Goal: Task Accomplishment & Management: Use online tool/utility

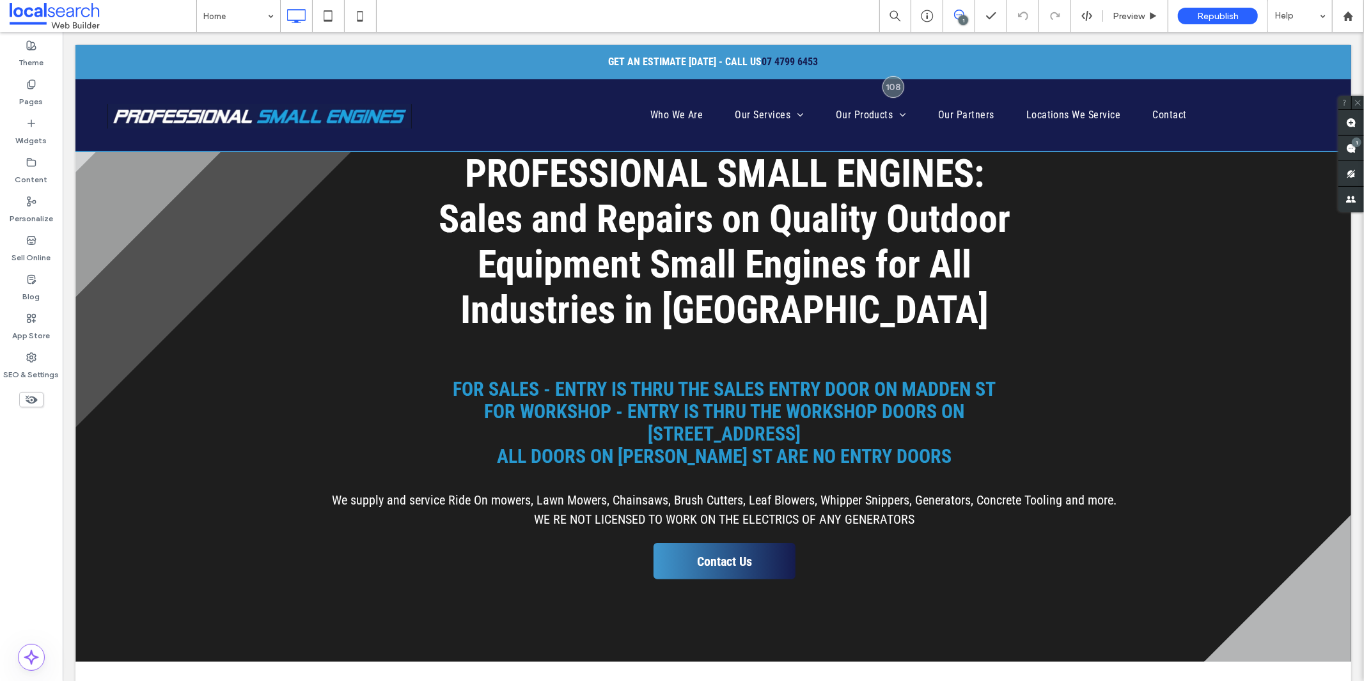
click at [956, 17] on use at bounding box center [959, 15] width 10 height 10
click at [956, 17] on icon at bounding box center [959, 15] width 10 height 10
click at [1345, 144] on span at bounding box center [1352, 148] width 26 height 25
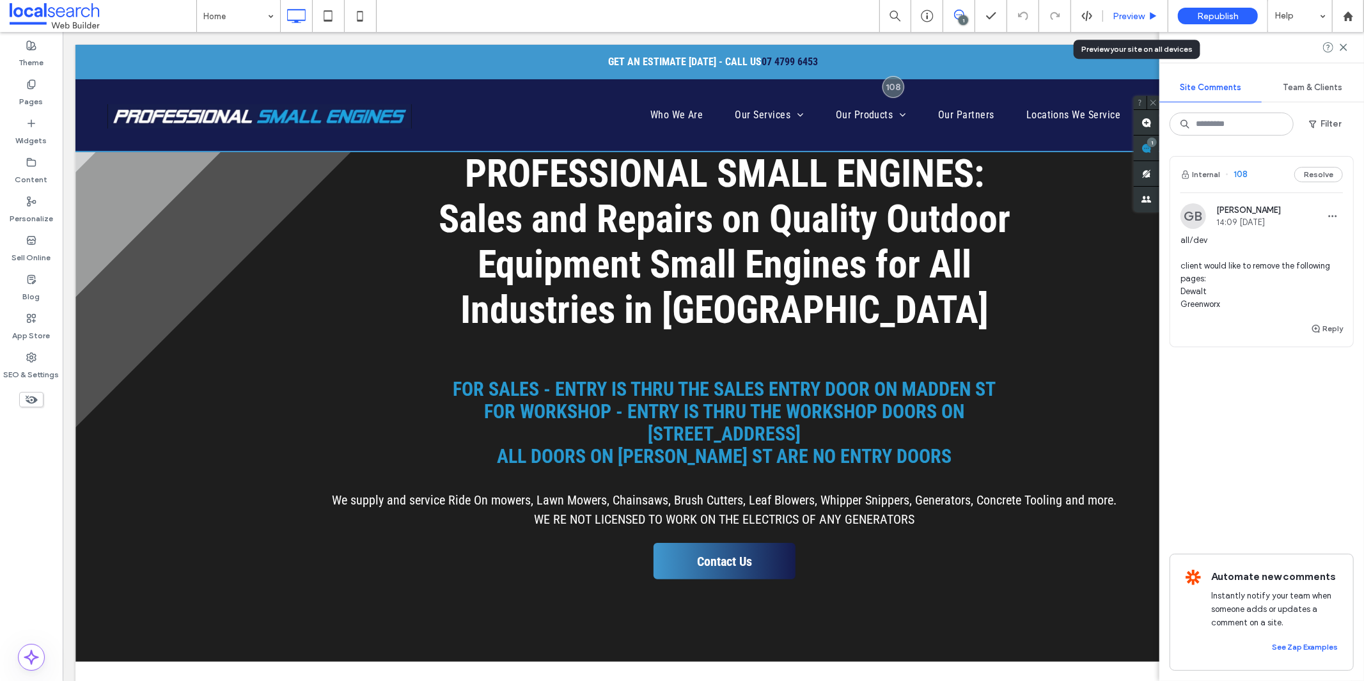
click at [1116, 16] on span "Preview" at bounding box center [1129, 16] width 32 height 11
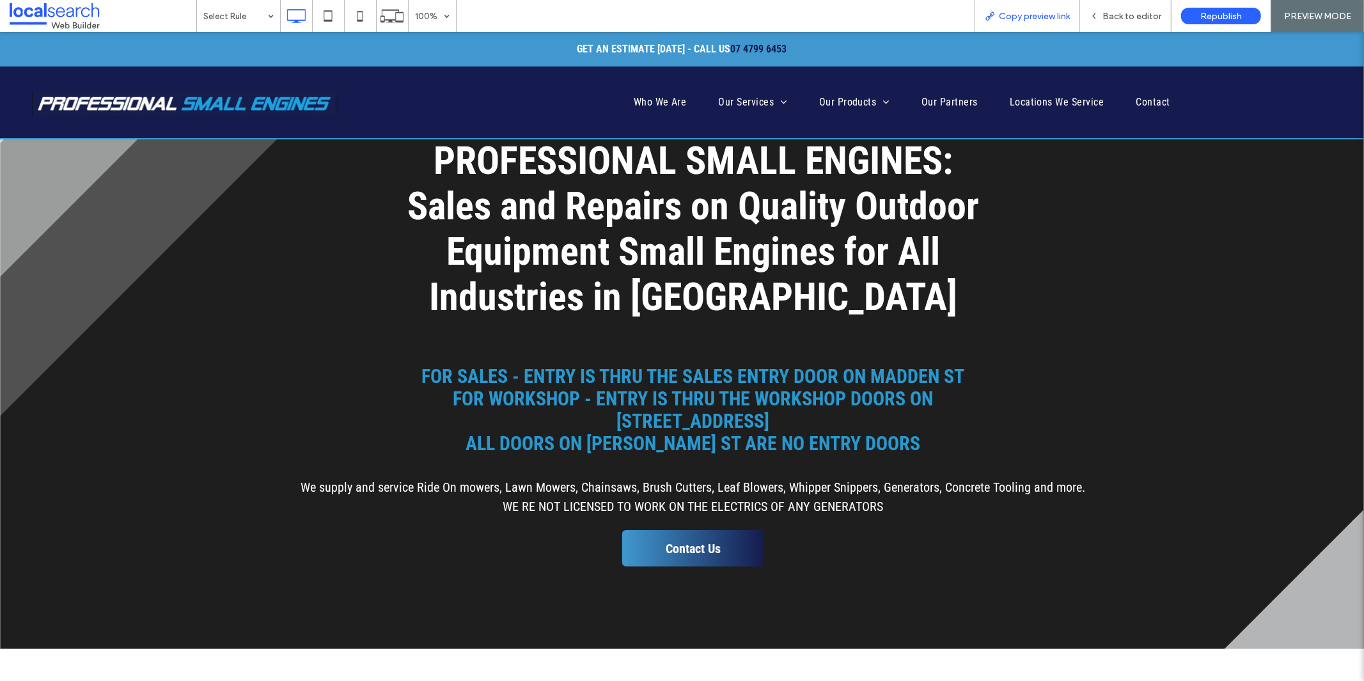
click at [1020, 18] on span "Copy preview link" at bounding box center [1034, 16] width 71 height 11
click at [1105, 16] on span "Back to editor" at bounding box center [1132, 16] width 59 height 11
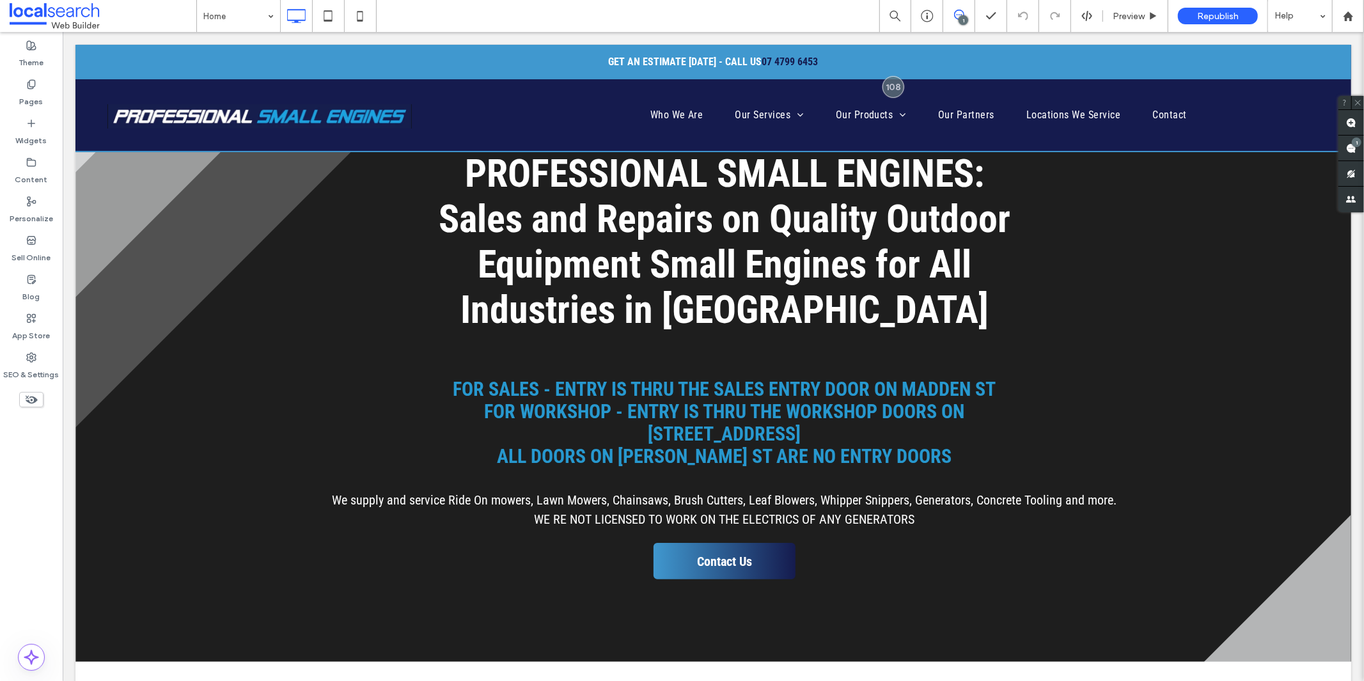
click at [960, 17] on div "1" at bounding box center [964, 20] width 10 height 10
click at [960, 16] on div "1" at bounding box center [964, 20] width 10 height 10
click at [1342, 151] on span at bounding box center [1352, 148] width 26 height 25
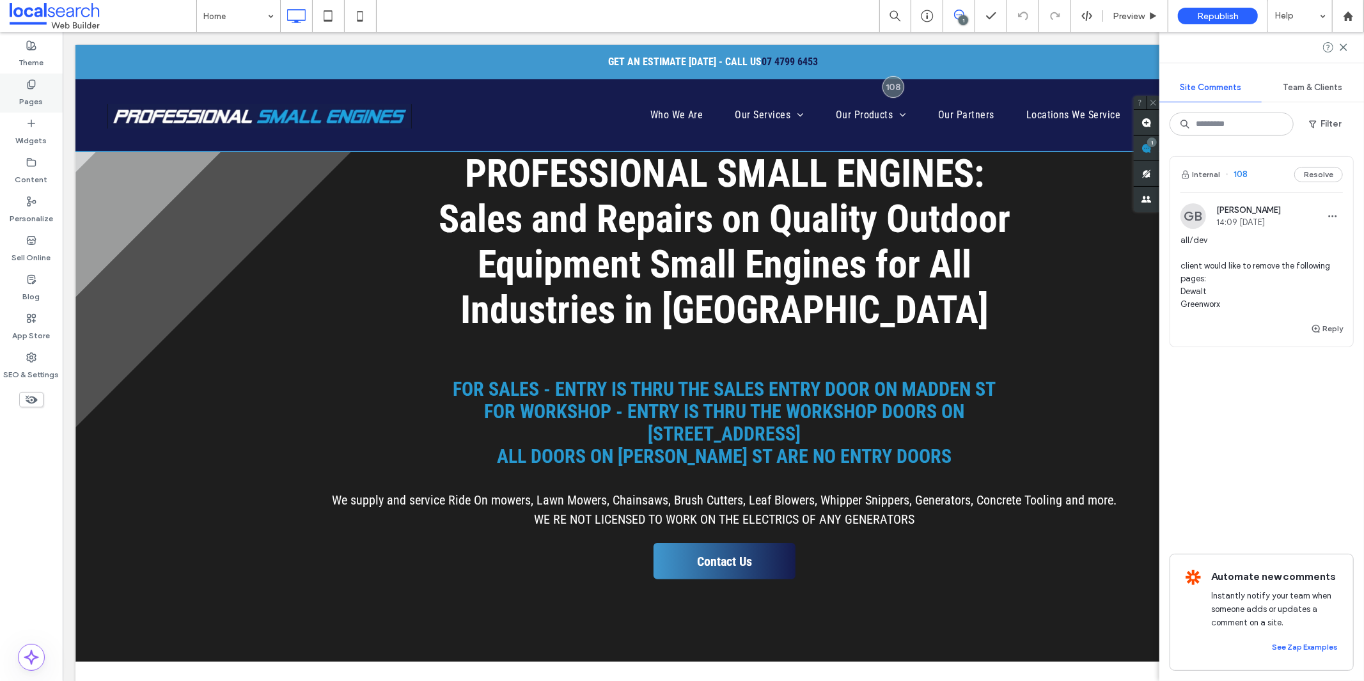
click at [43, 100] on div "Pages" at bounding box center [31, 93] width 63 height 39
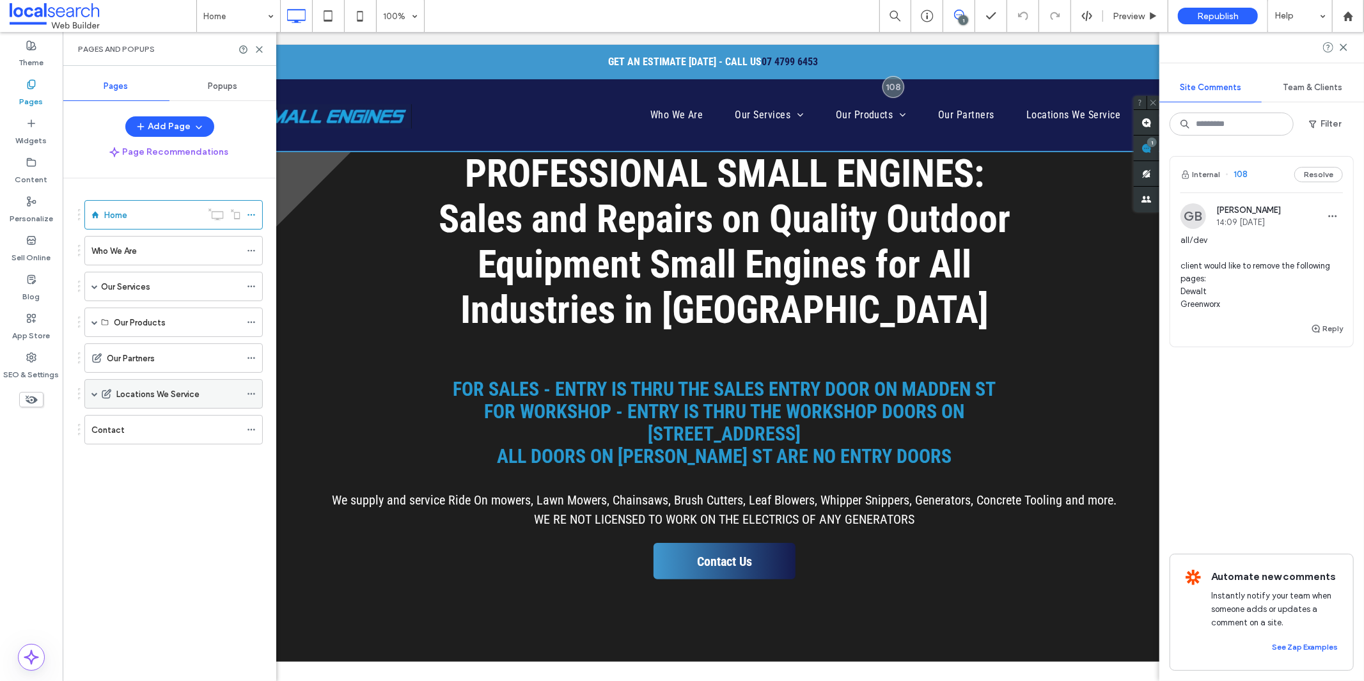
click at [95, 397] on span at bounding box center [94, 394] width 6 height 6
click at [93, 322] on span at bounding box center [94, 322] width 6 height 6
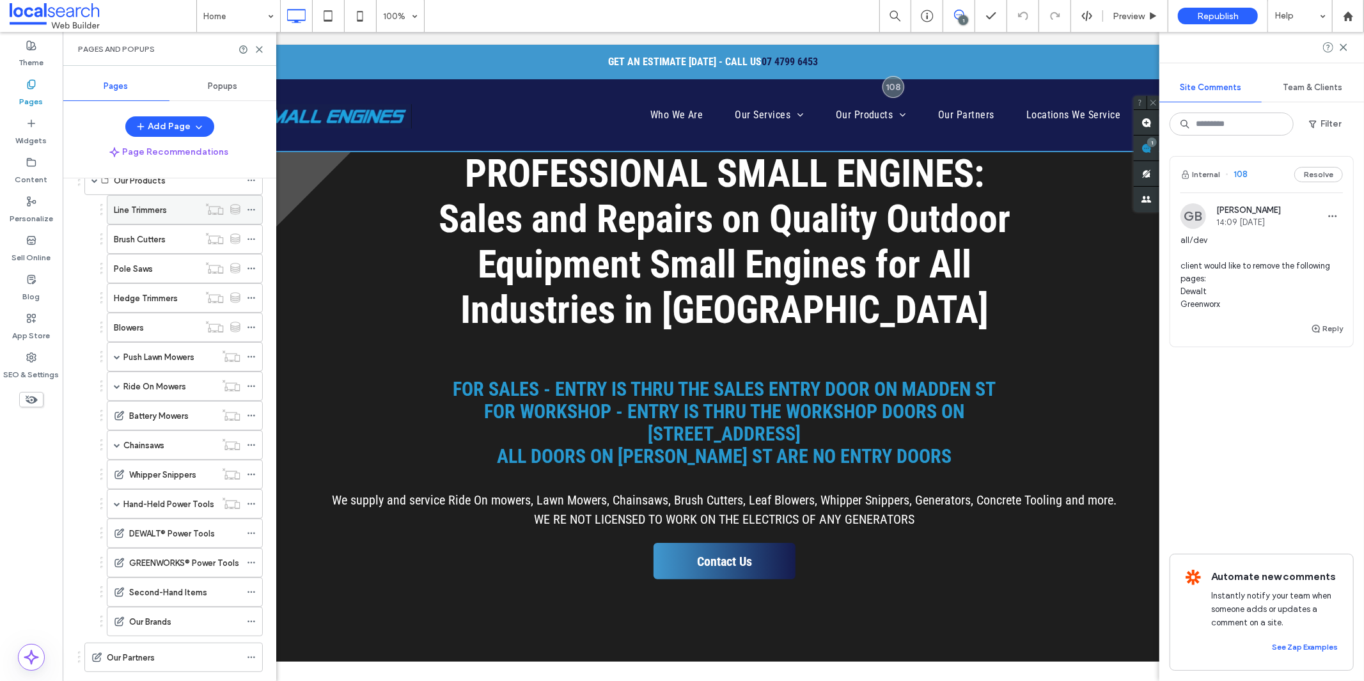
scroll to position [213, 0]
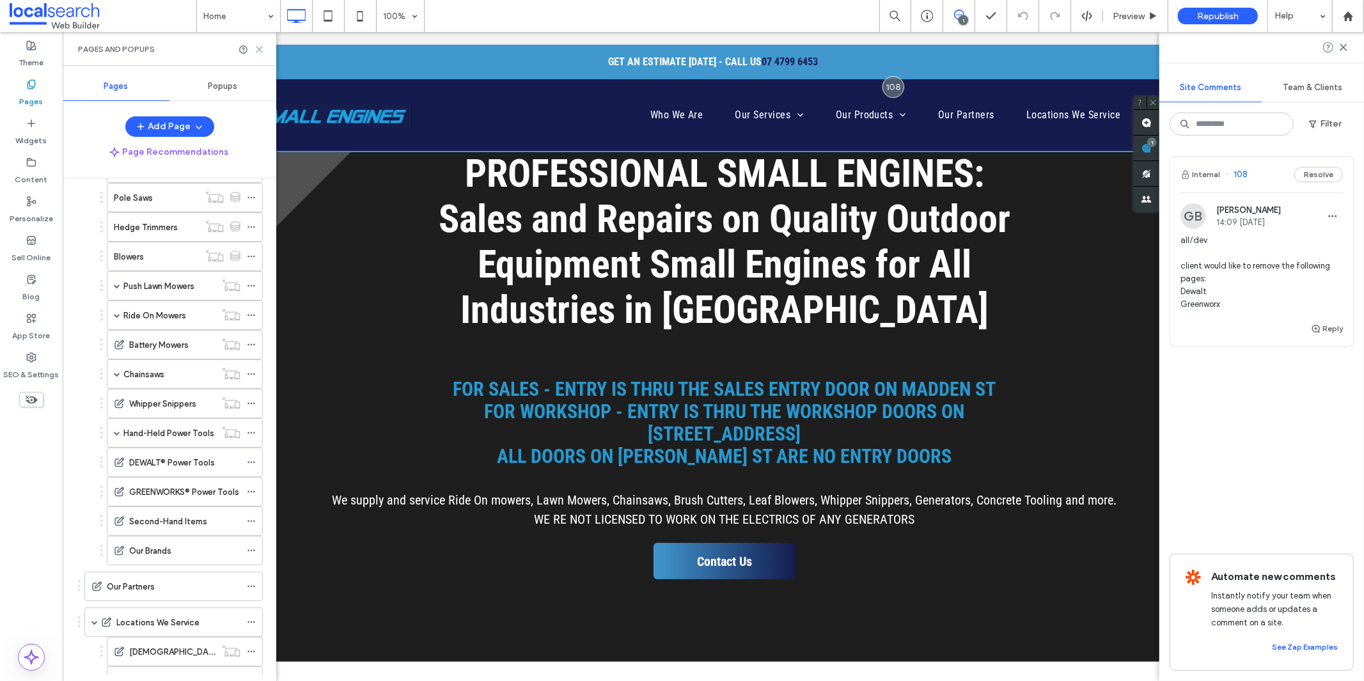
click at [259, 52] on icon at bounding box center [260, 50] width 10 height 10
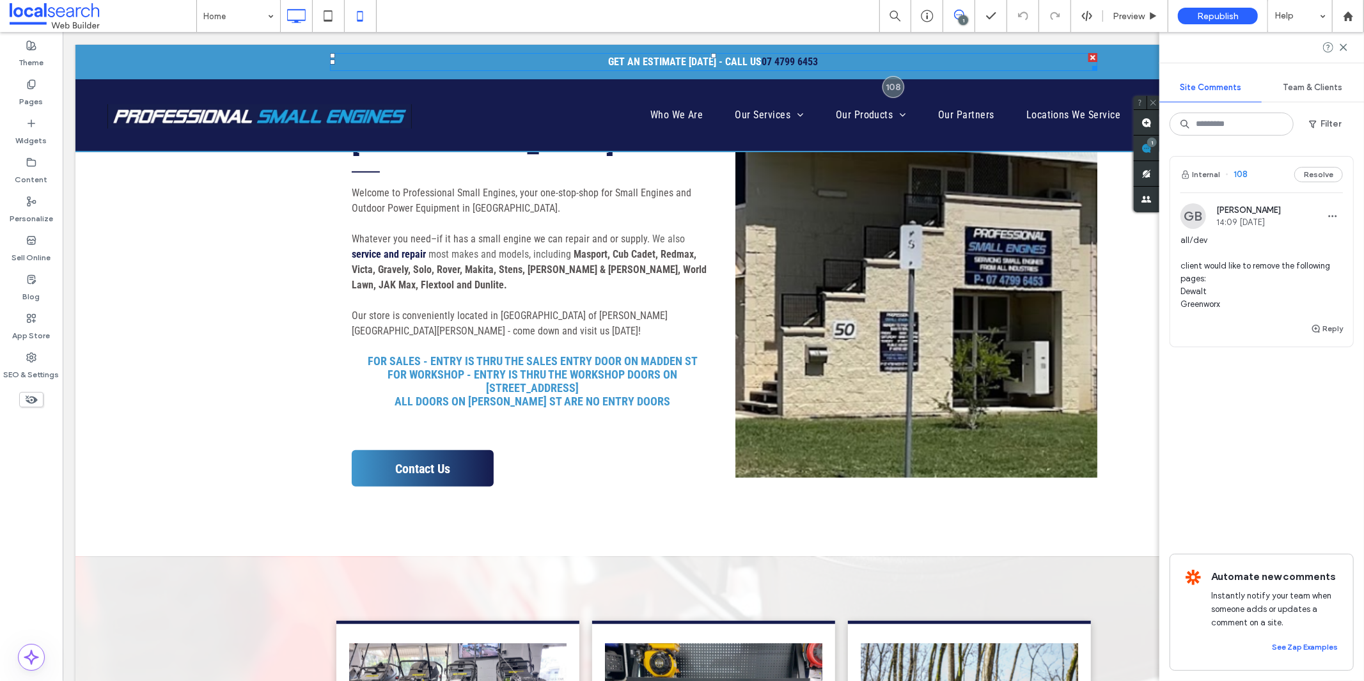
scroll to position [782, 0]
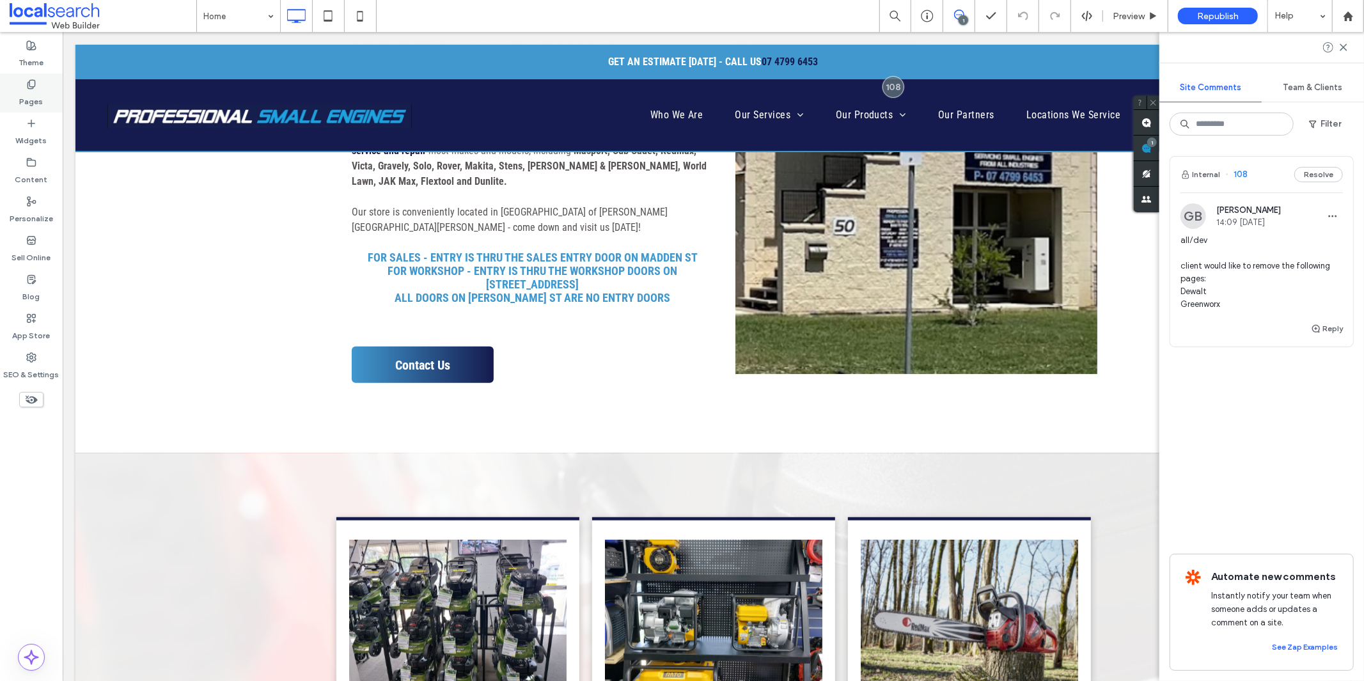
click at [36, 84] on div "Pages" at bounding box center [31, 93] width 63 height 39
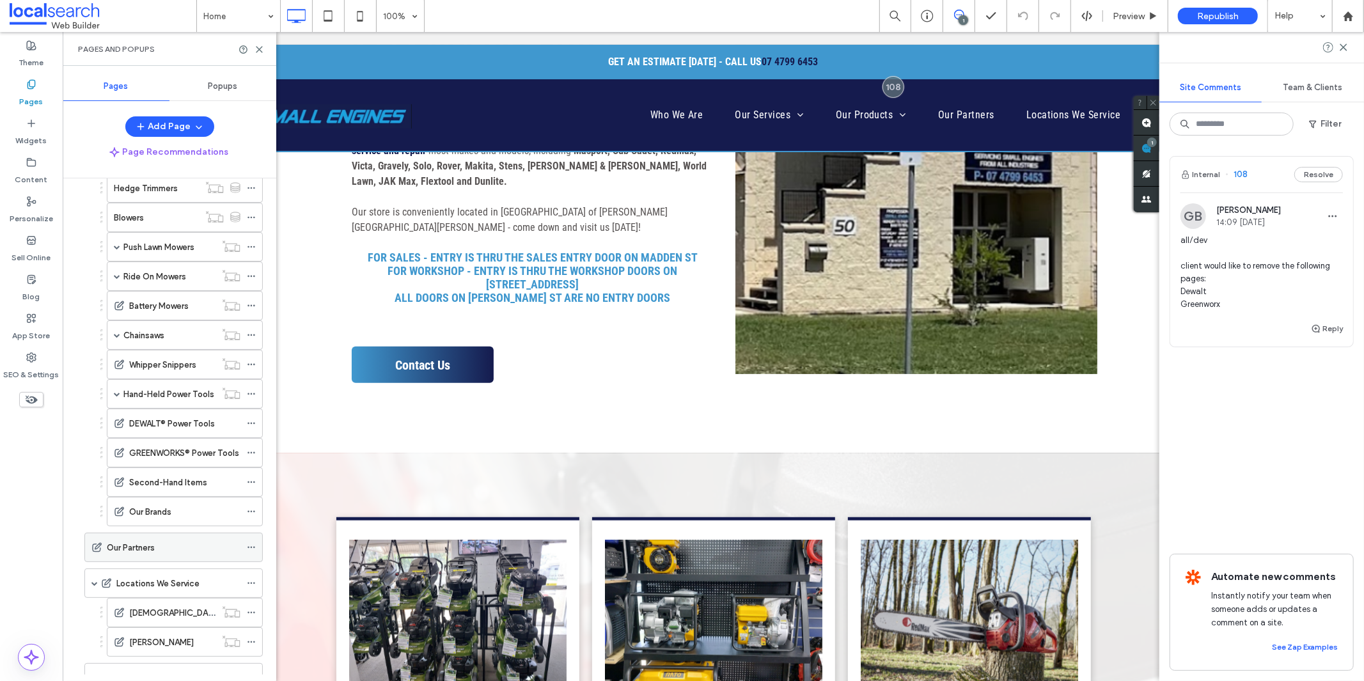
scroll to position [284, 0]
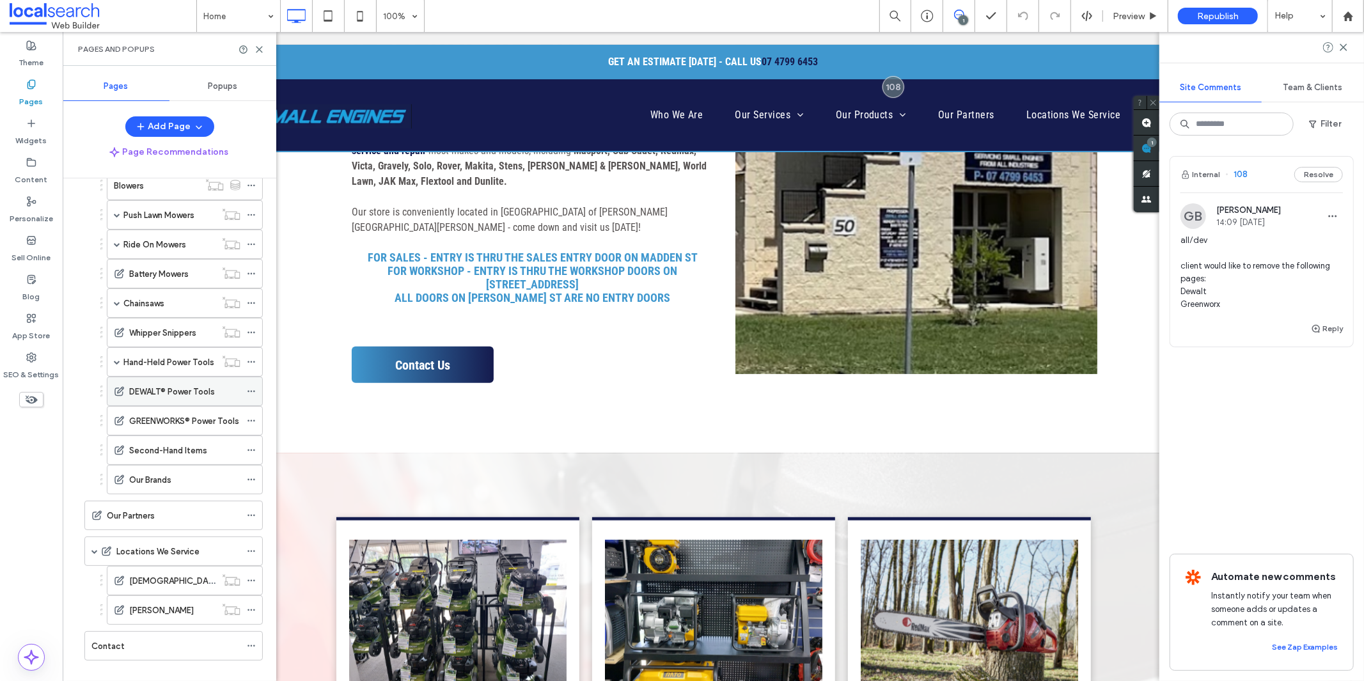
click at [168, 386] on div "DEWALT® Power Tools" at bounding box center [184, 391] width 111 height 28
click at [257, 47] on use at bounding box center [260, 50] width 6 height 6
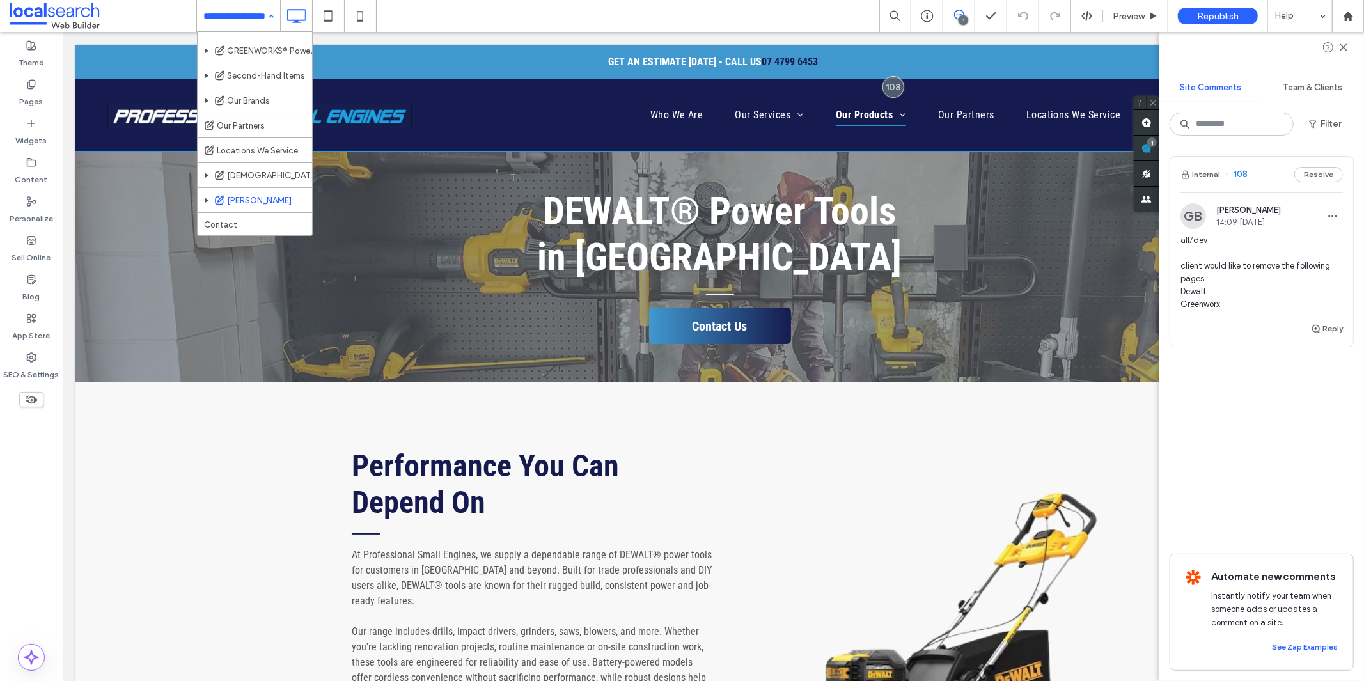
scroll to position [439, 0]
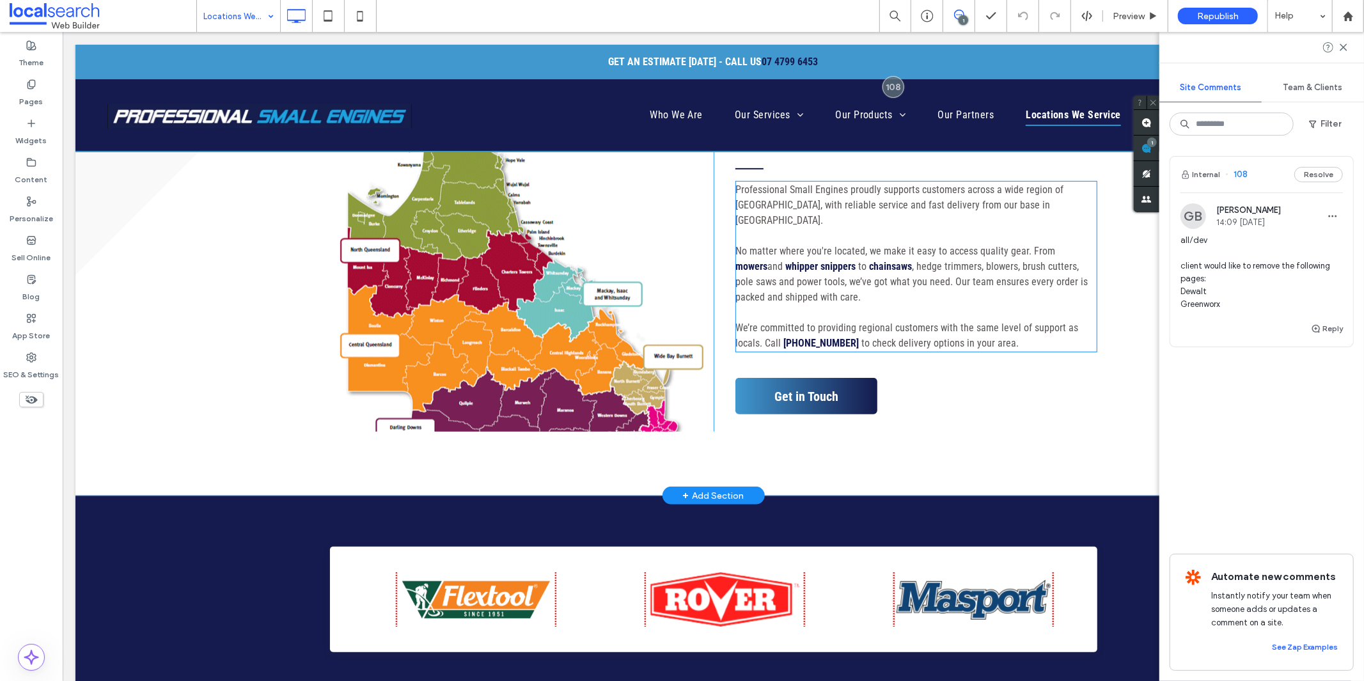
scroll to position [284, 0]
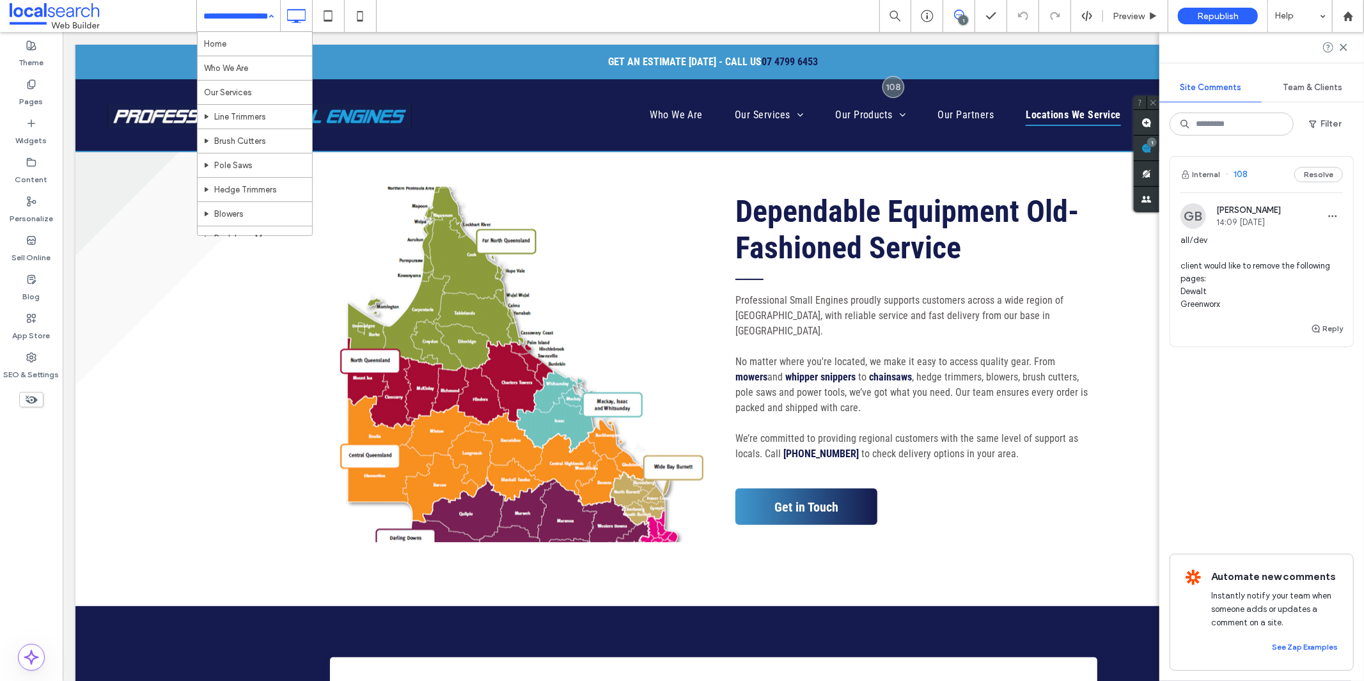
click at [221, 8] on input at bounding box center [235, 16] width 64 height 32
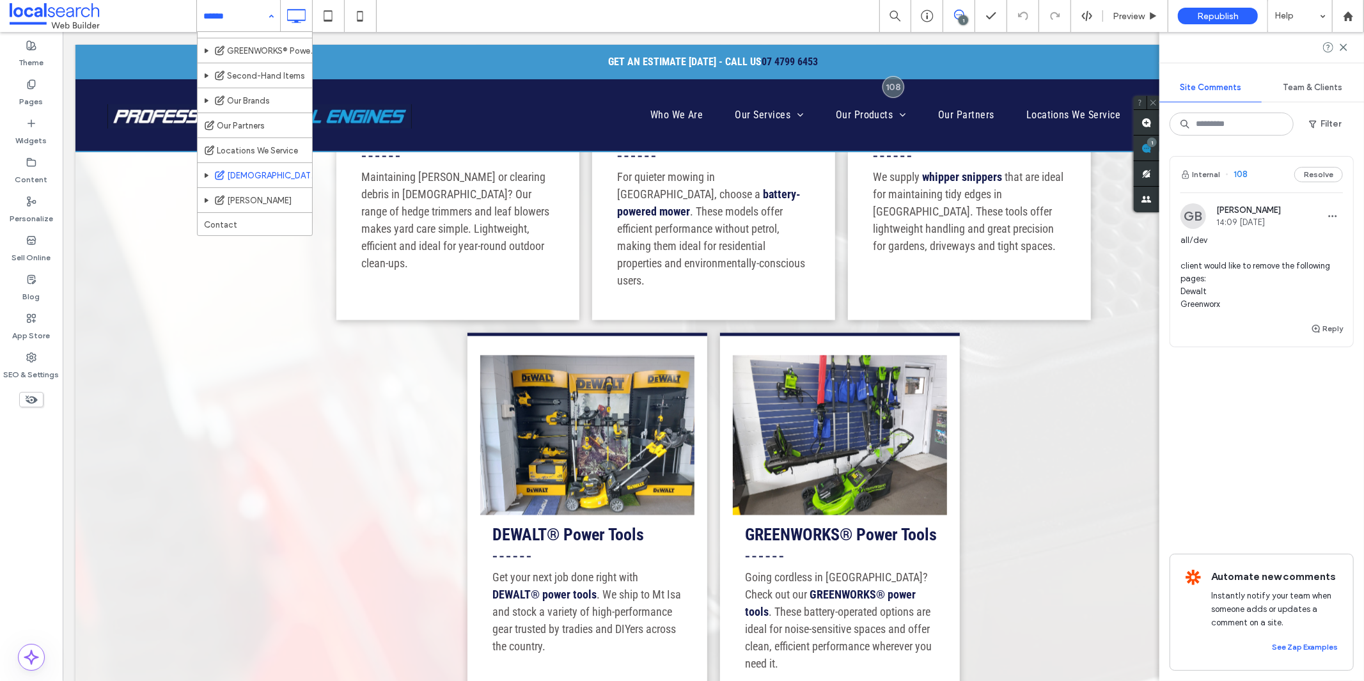
scroll to position [439, 0]
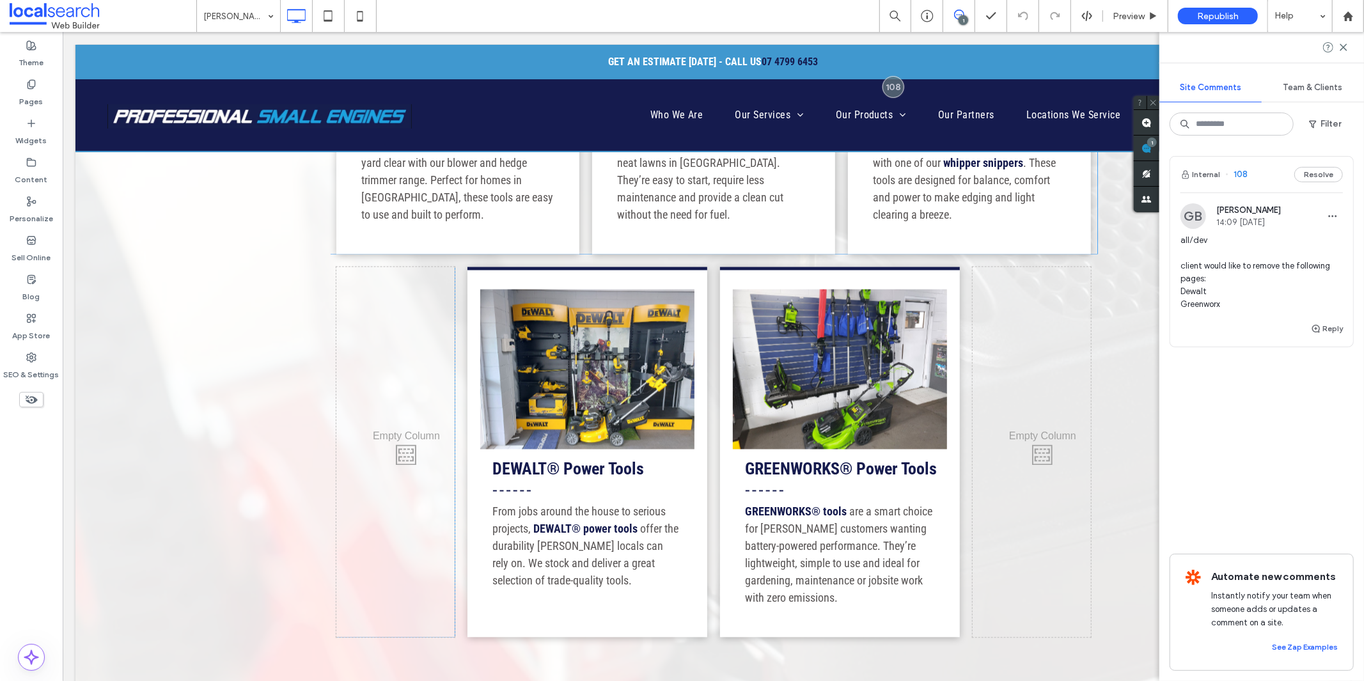
scroll to position [1990, 0]
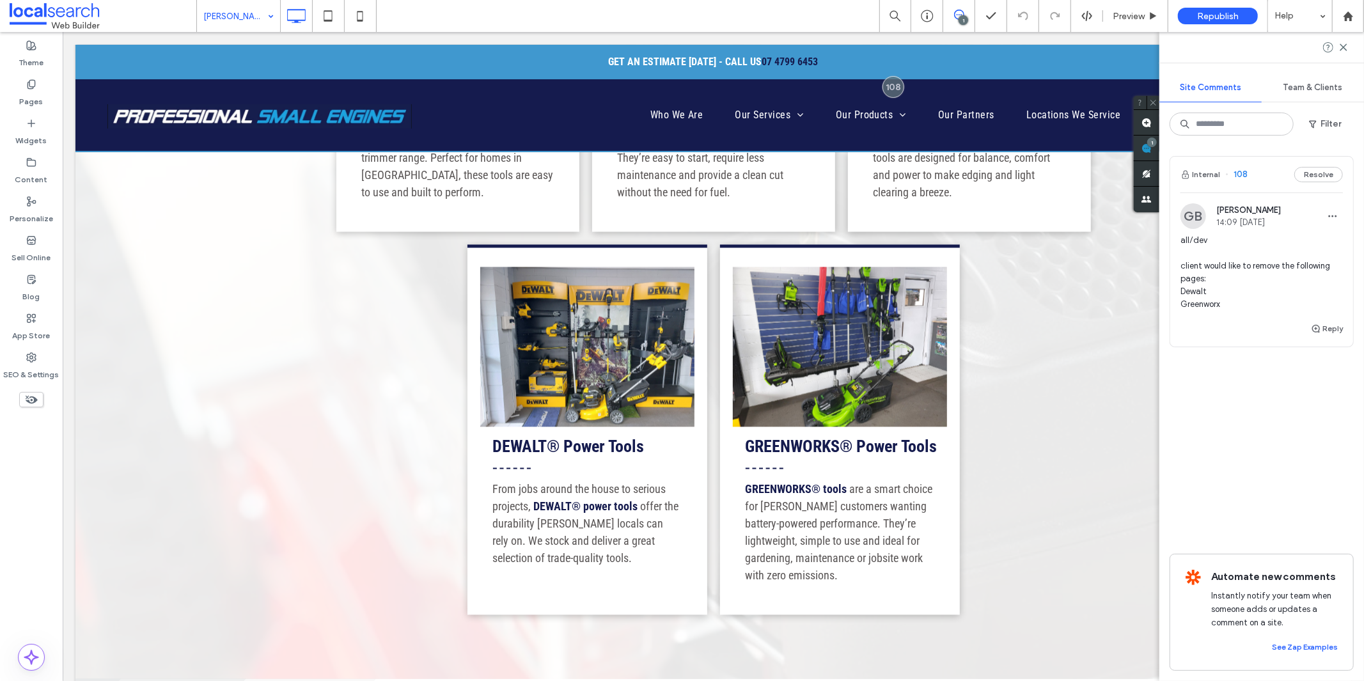
click at [248, 23] on input at bounding box center [235, 16] width 64 height 32
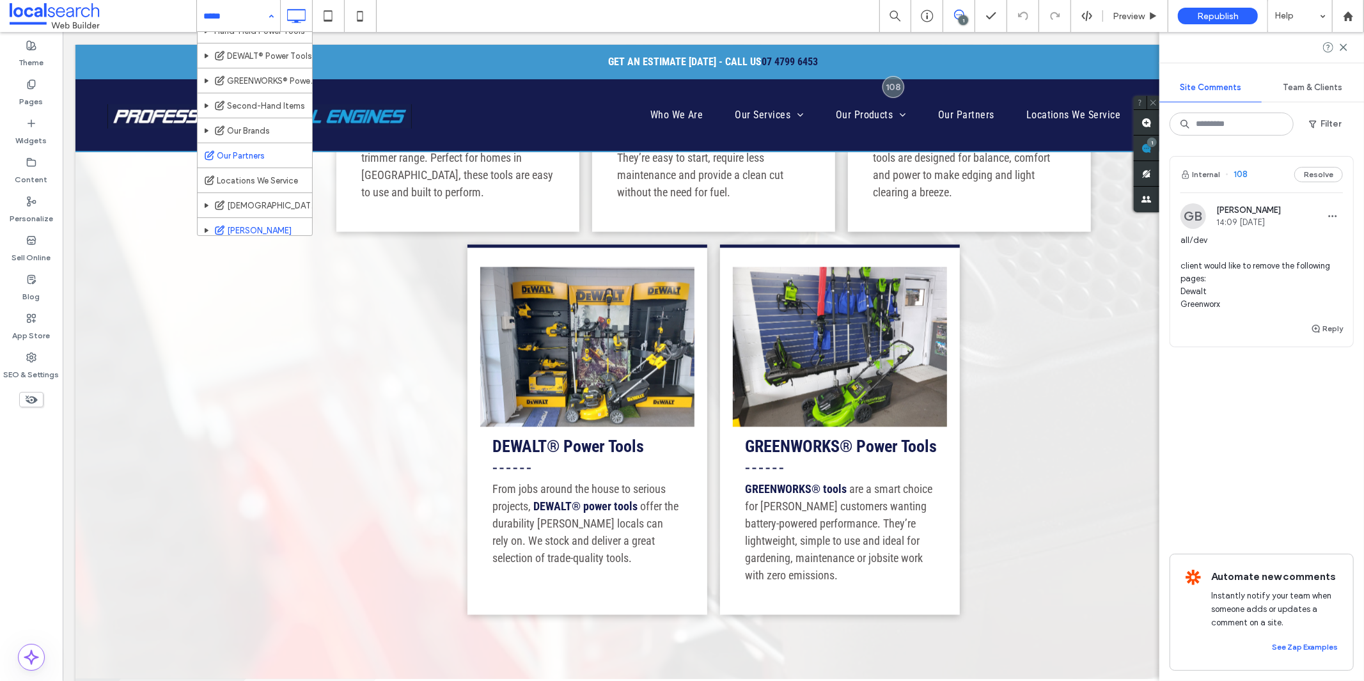
scroll to position [426, 0]
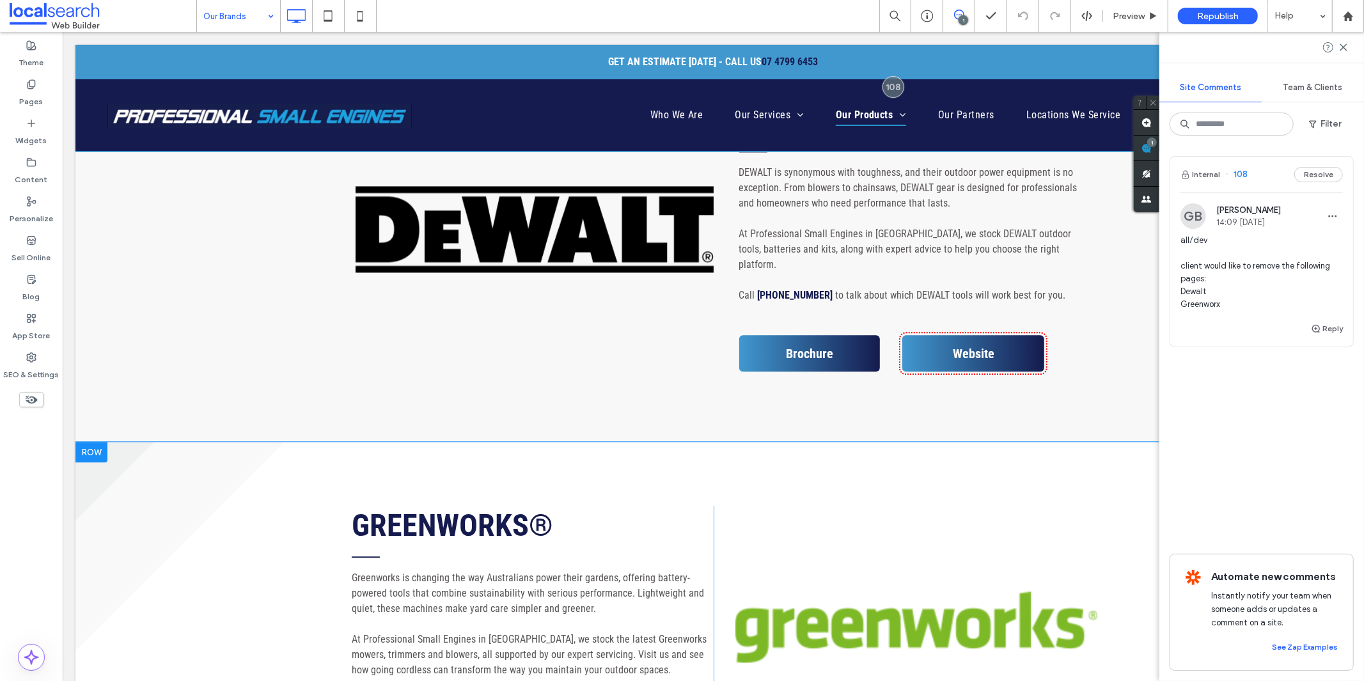
scroll to position [2416, 0]
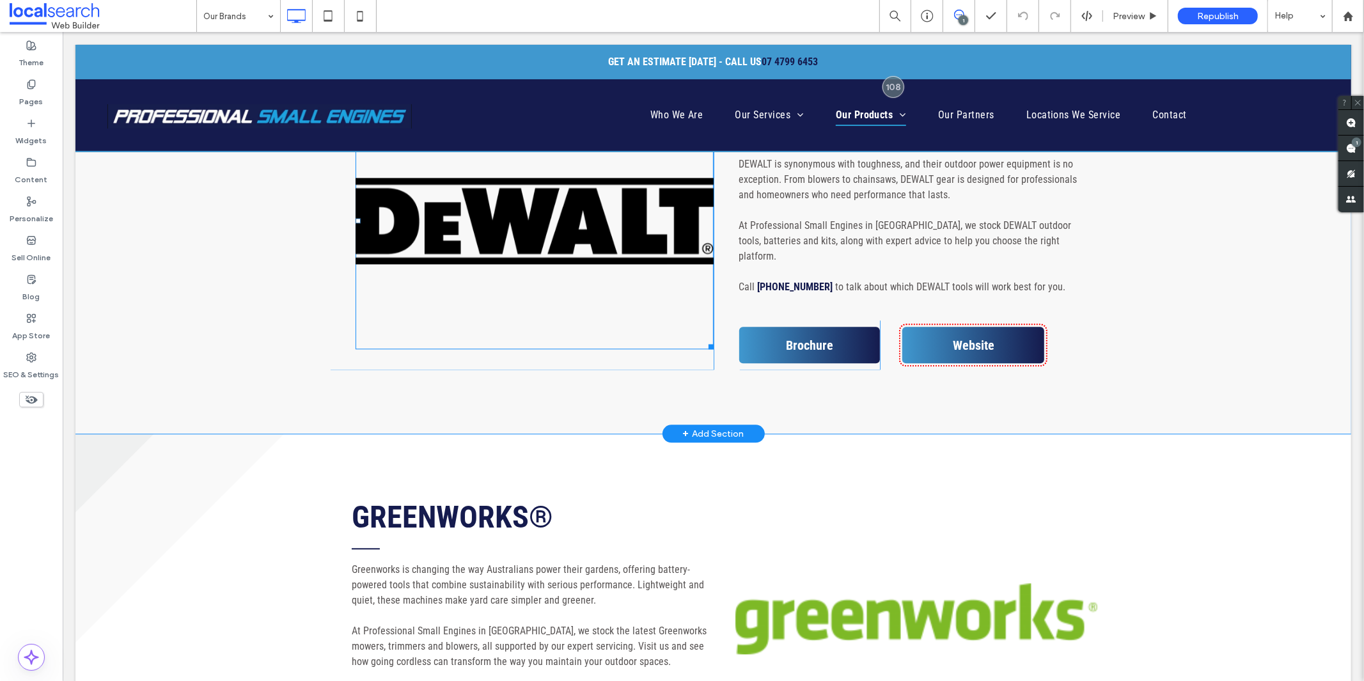
scroll to position [2274, 0]
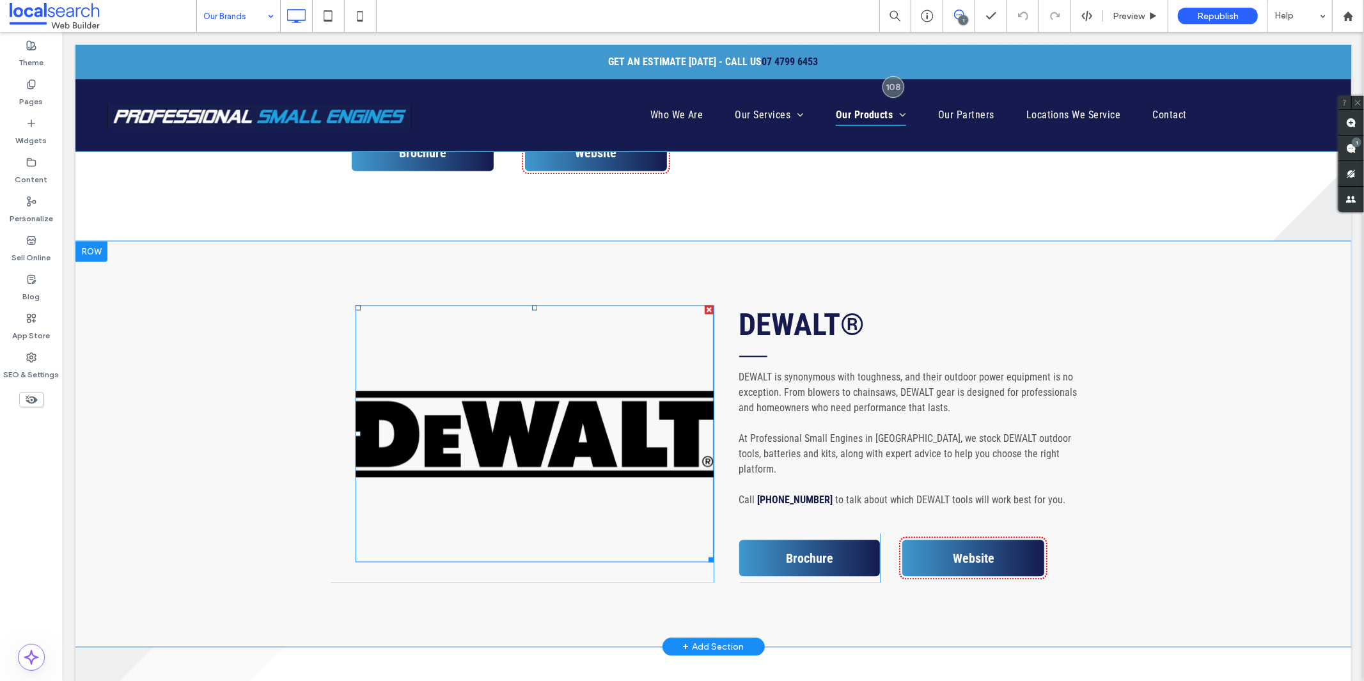
scroll to position [1919, 0]
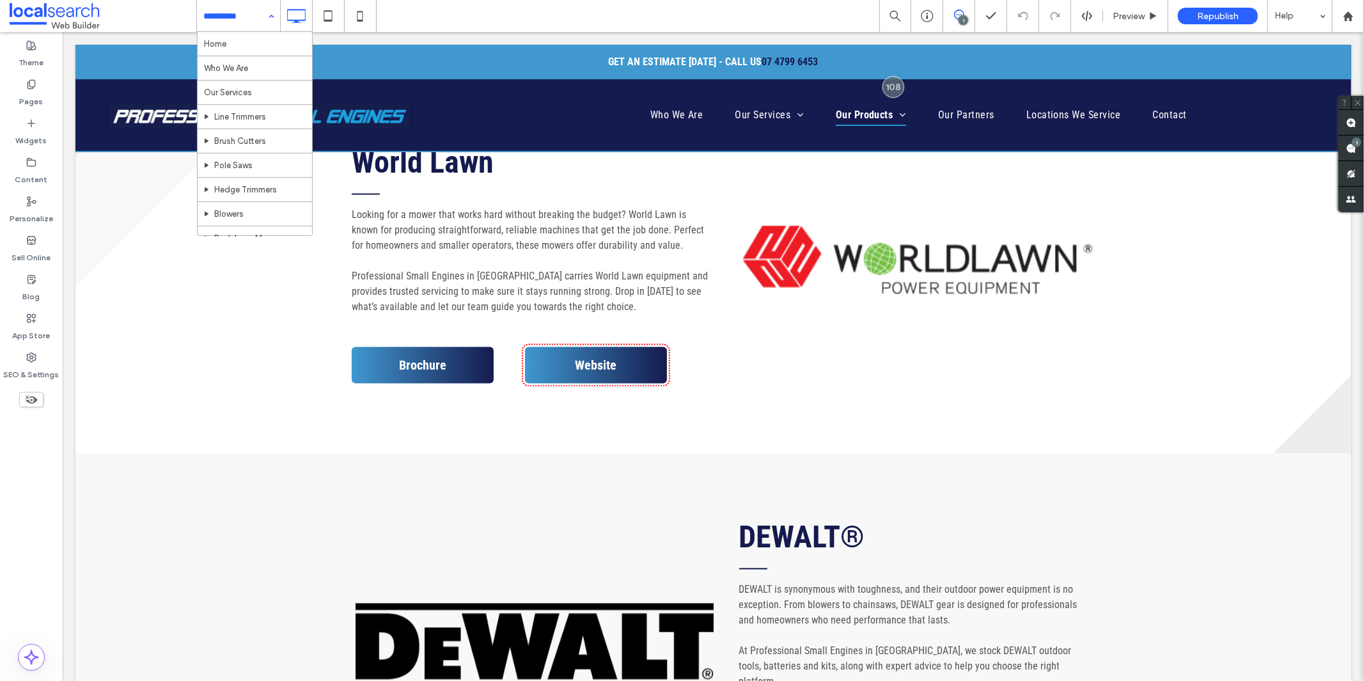
click at [247, 20] on input at bounding box center [235, 16] width 64 height 32
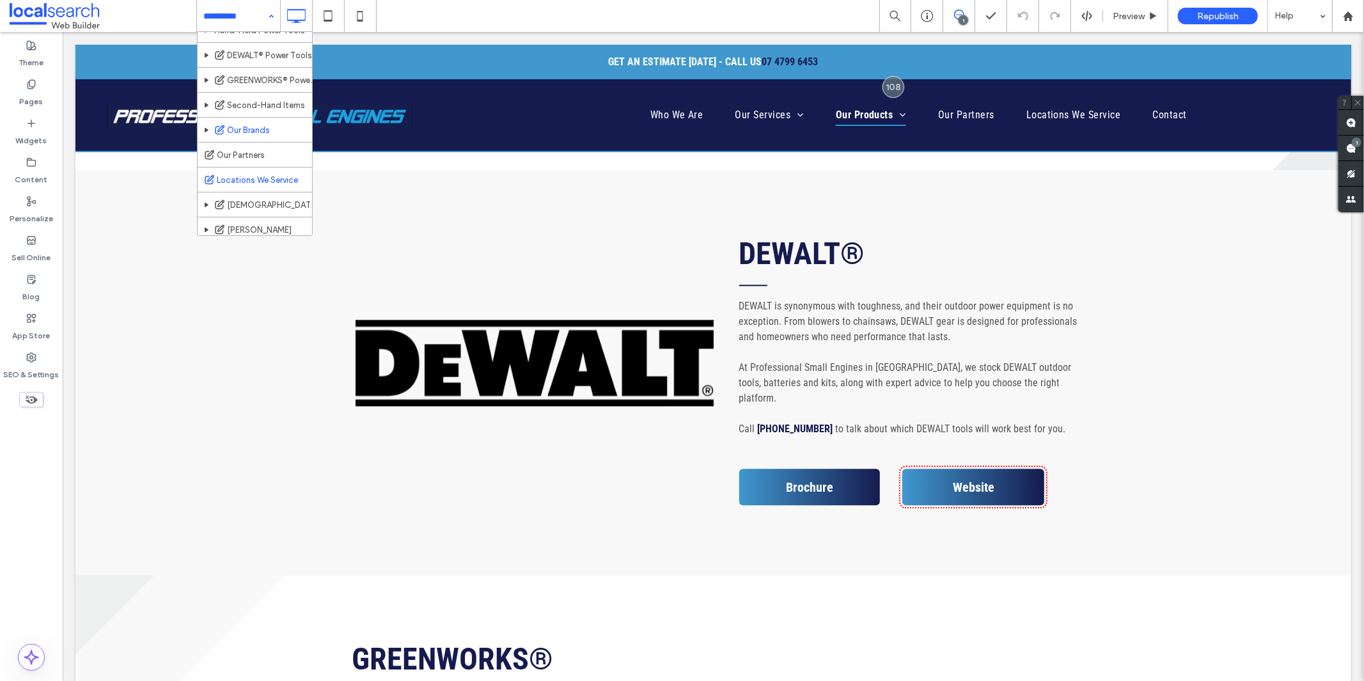
scroll to position [426, 0]
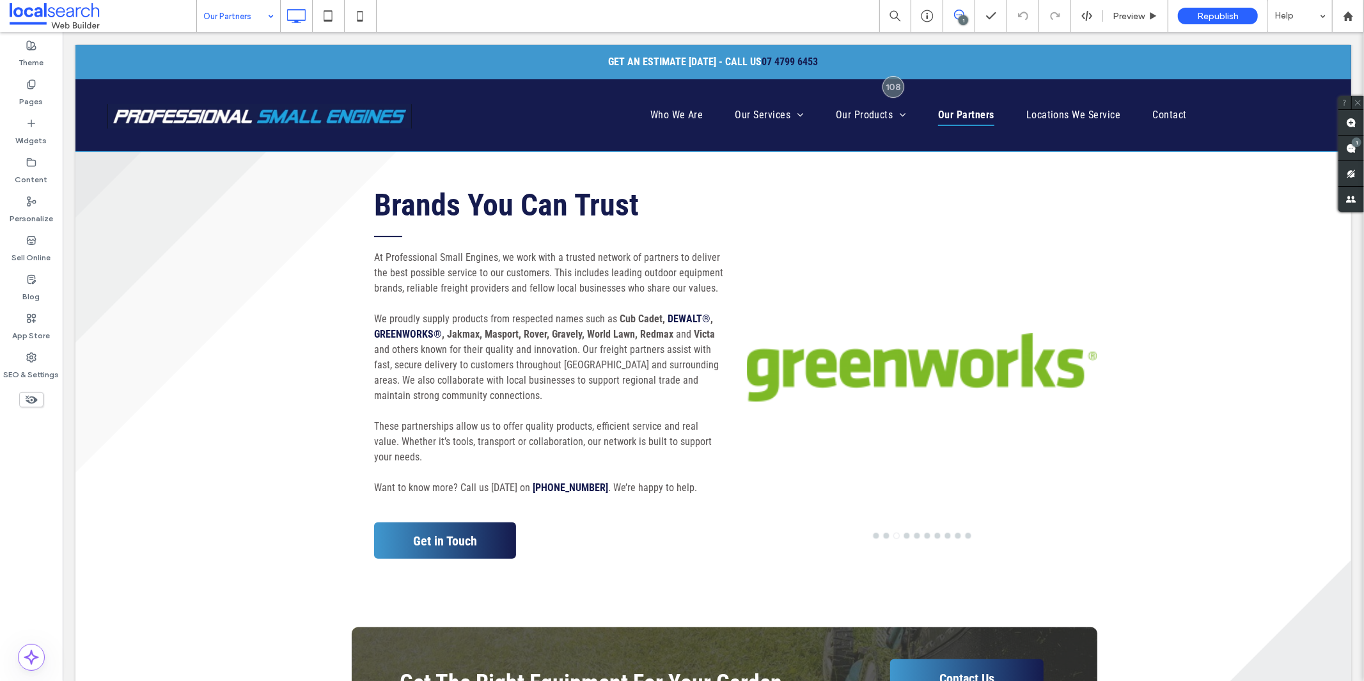
click at [267, 20] on div "Our Partners" at bounding box center [238, 16] width 83 height 32
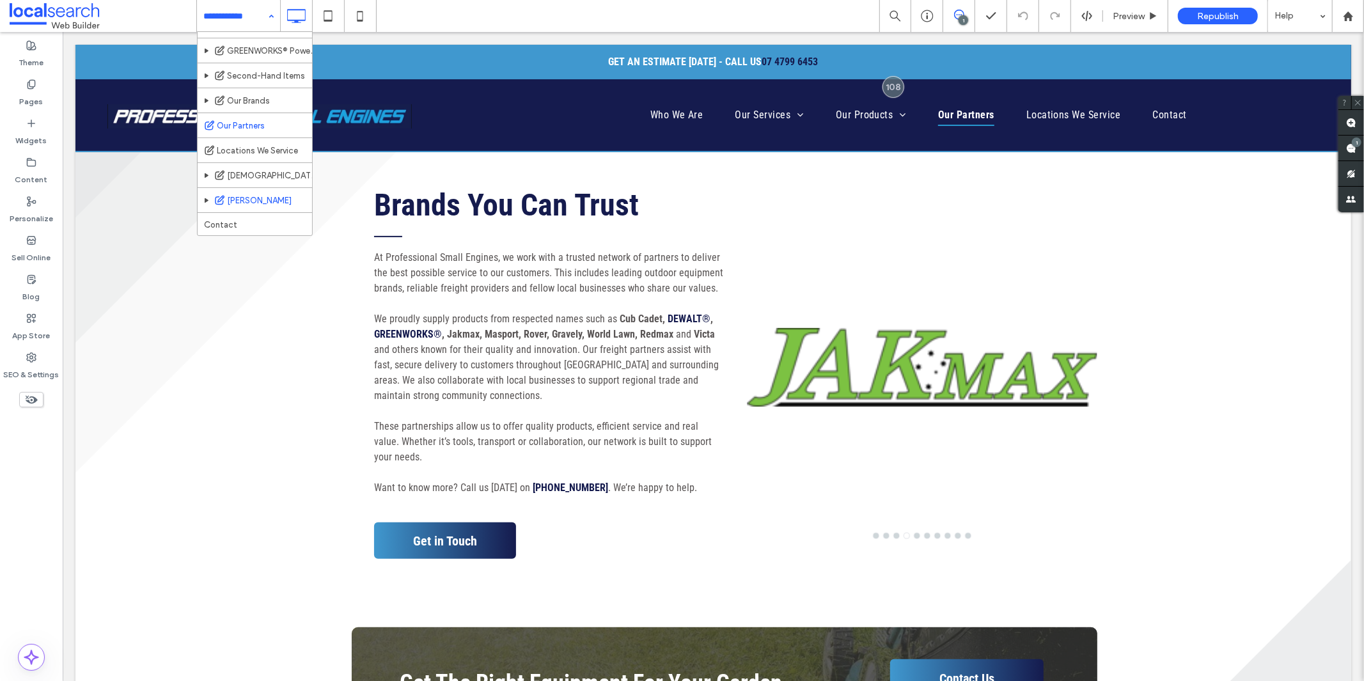
scroll to position [439, 0]
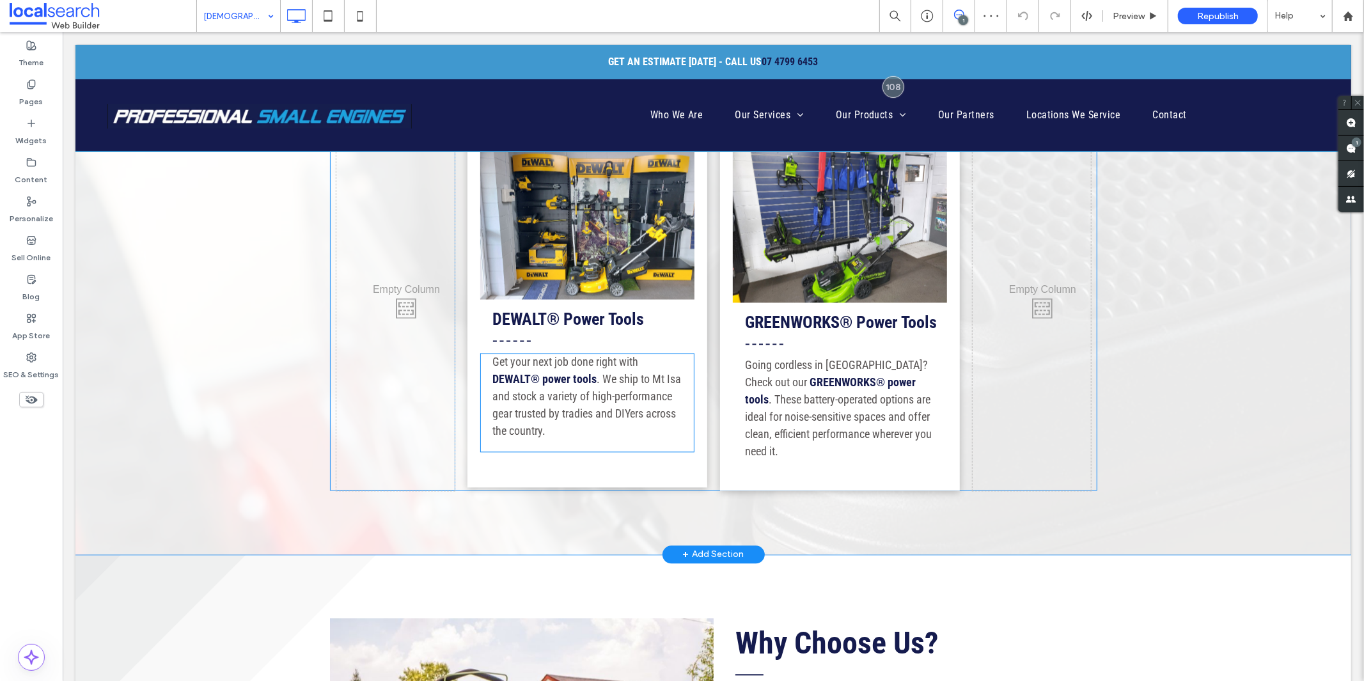
scroll to position [2061, 0]
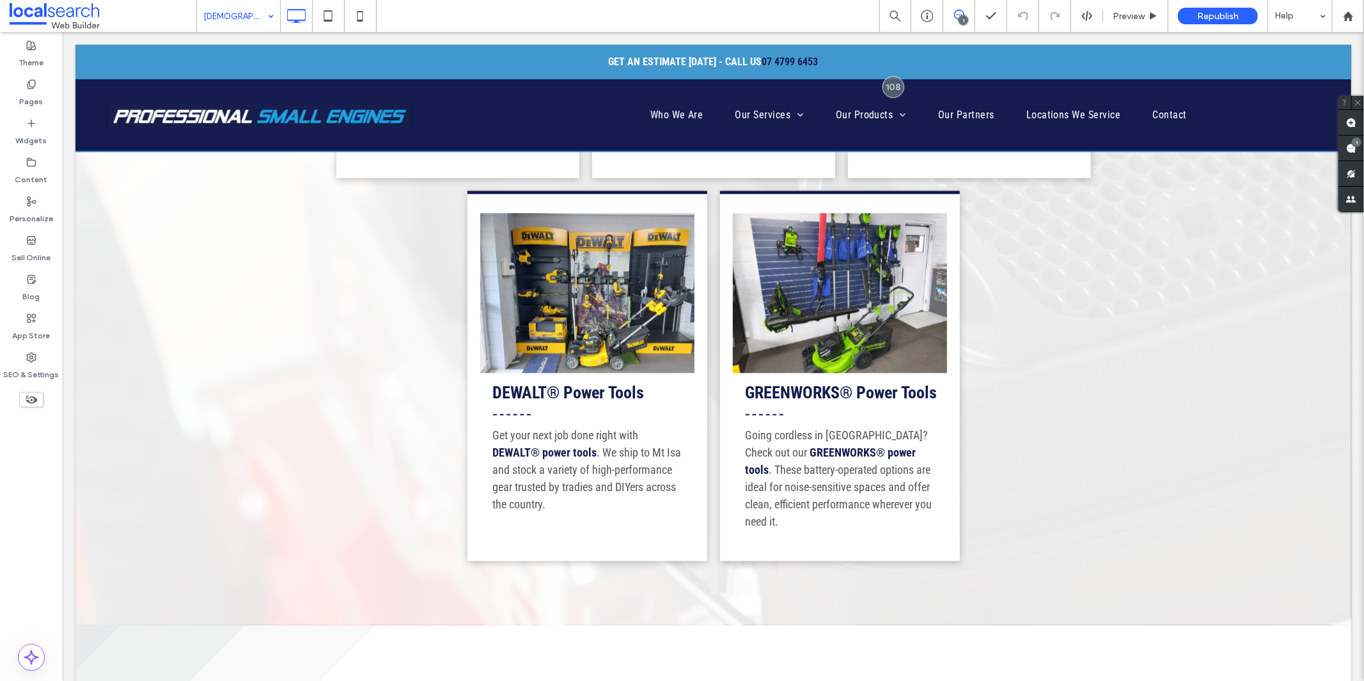
click at [225, 18] on input at bounding box center [235, 16] width 64 height 32
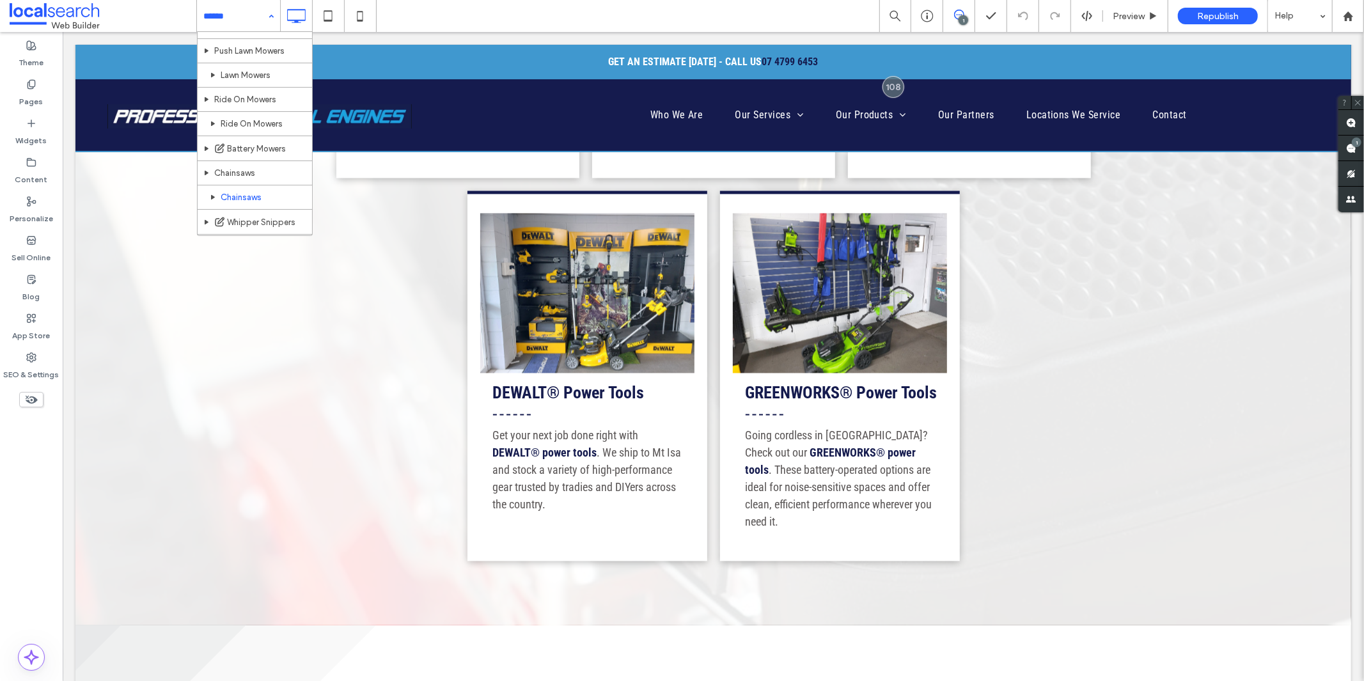
scroll to position [213, 0]
